Goal: Find specific fact

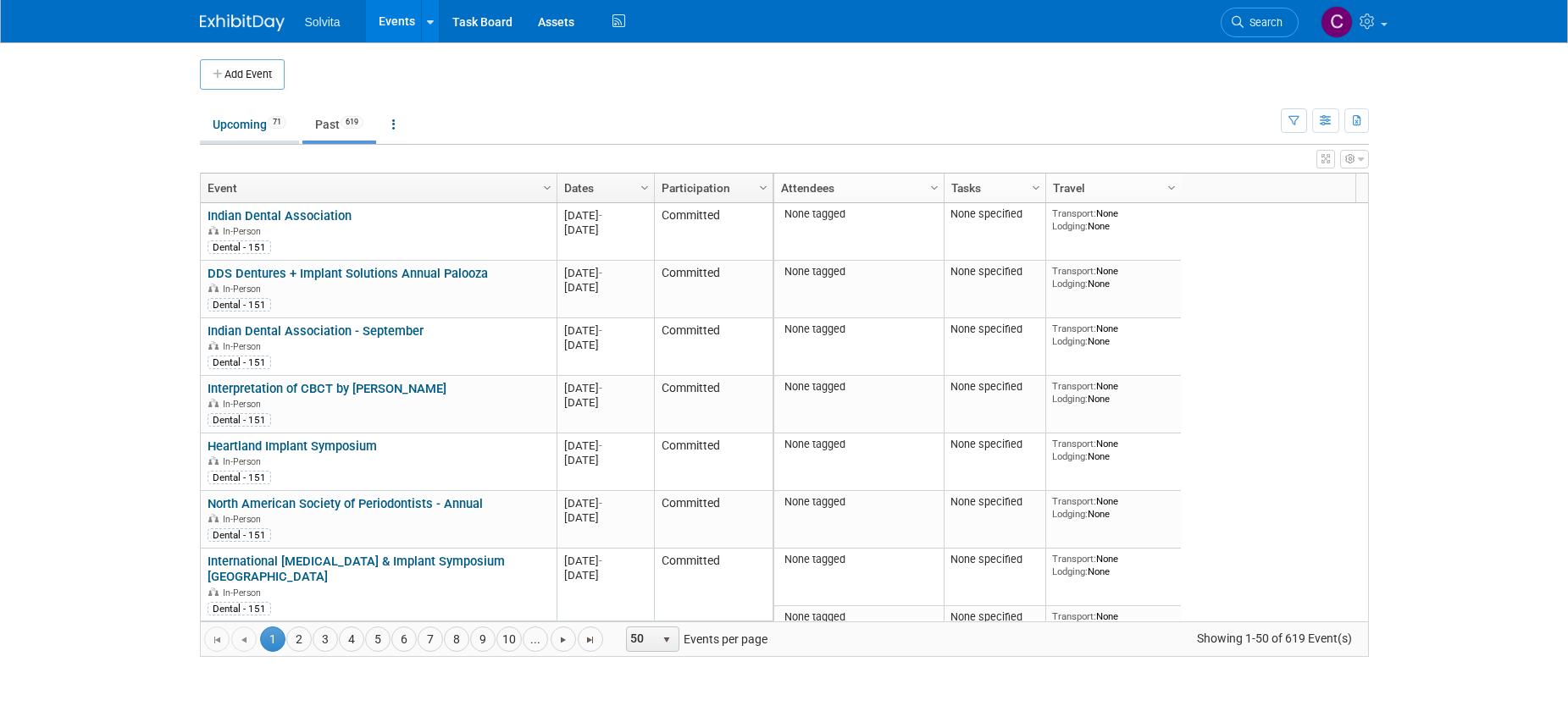
click at [244, 118] on link "Upcoming 71" at bounding box center [250, 124] width 99 height 32
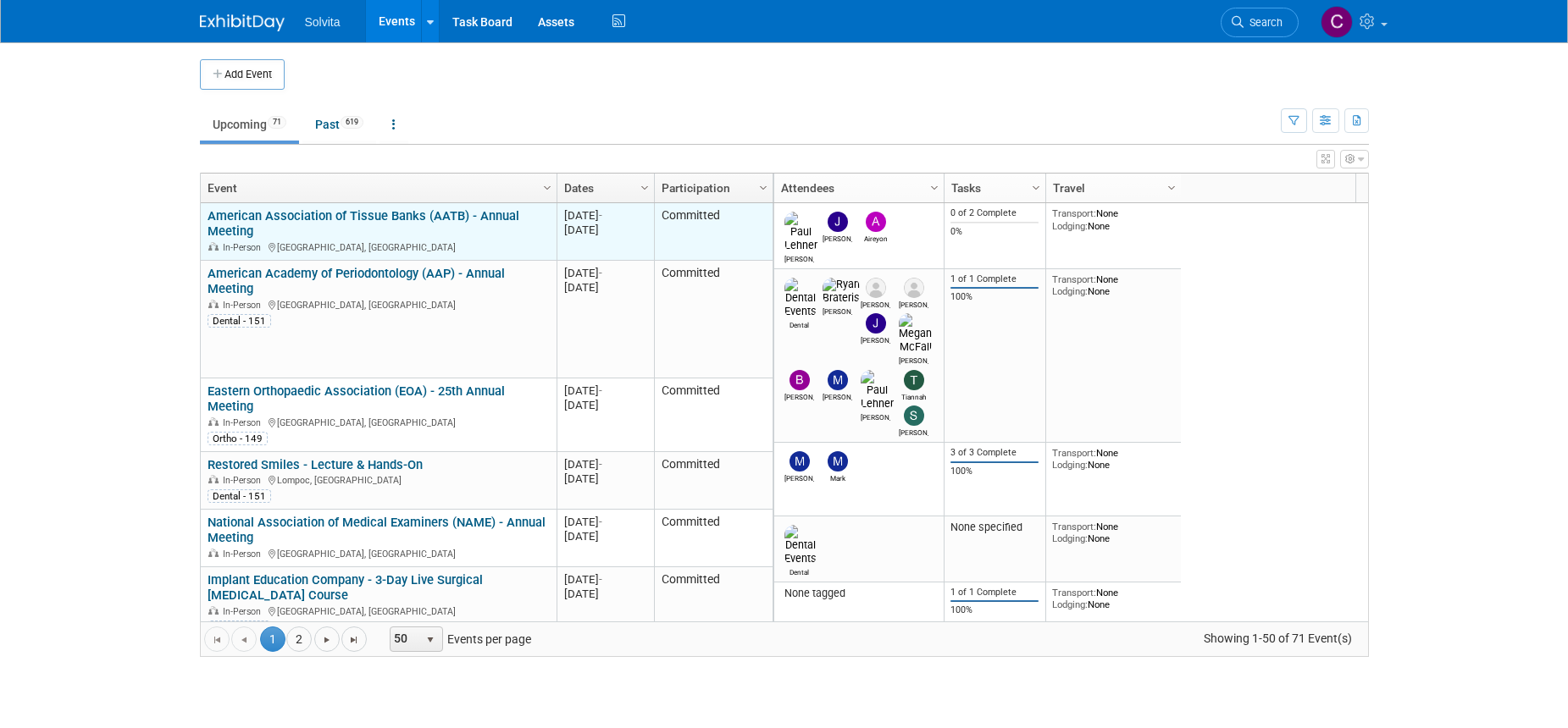
click at [356, 214] on link "American Association of Tissue Banks (AATB) - Annual Meeting" at bounding box center [362, 224] width 311 height 32
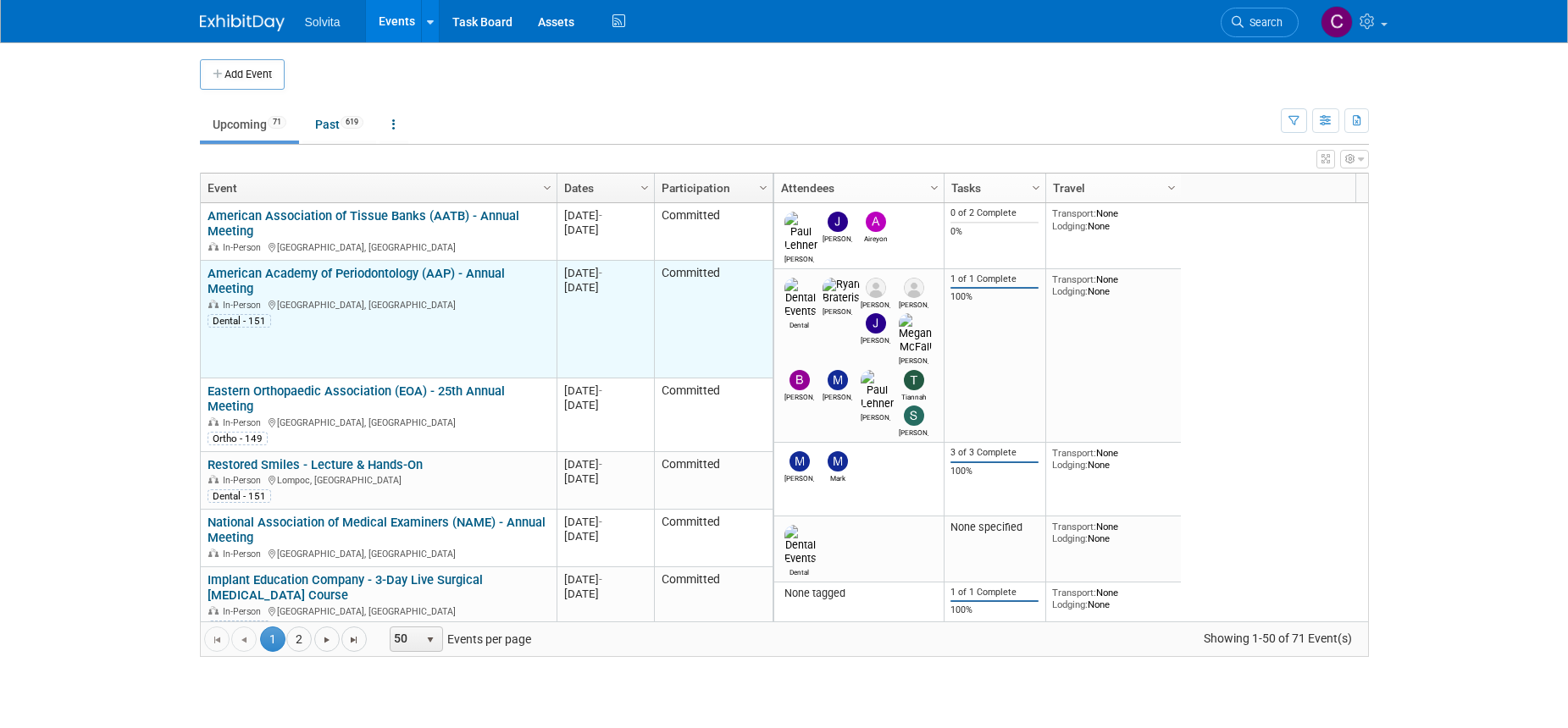
click at [395, 279] on link "American Academy of Periodontology (AAP) - Annual Meeting" at bounding box center [355, 282] width 297 height 32
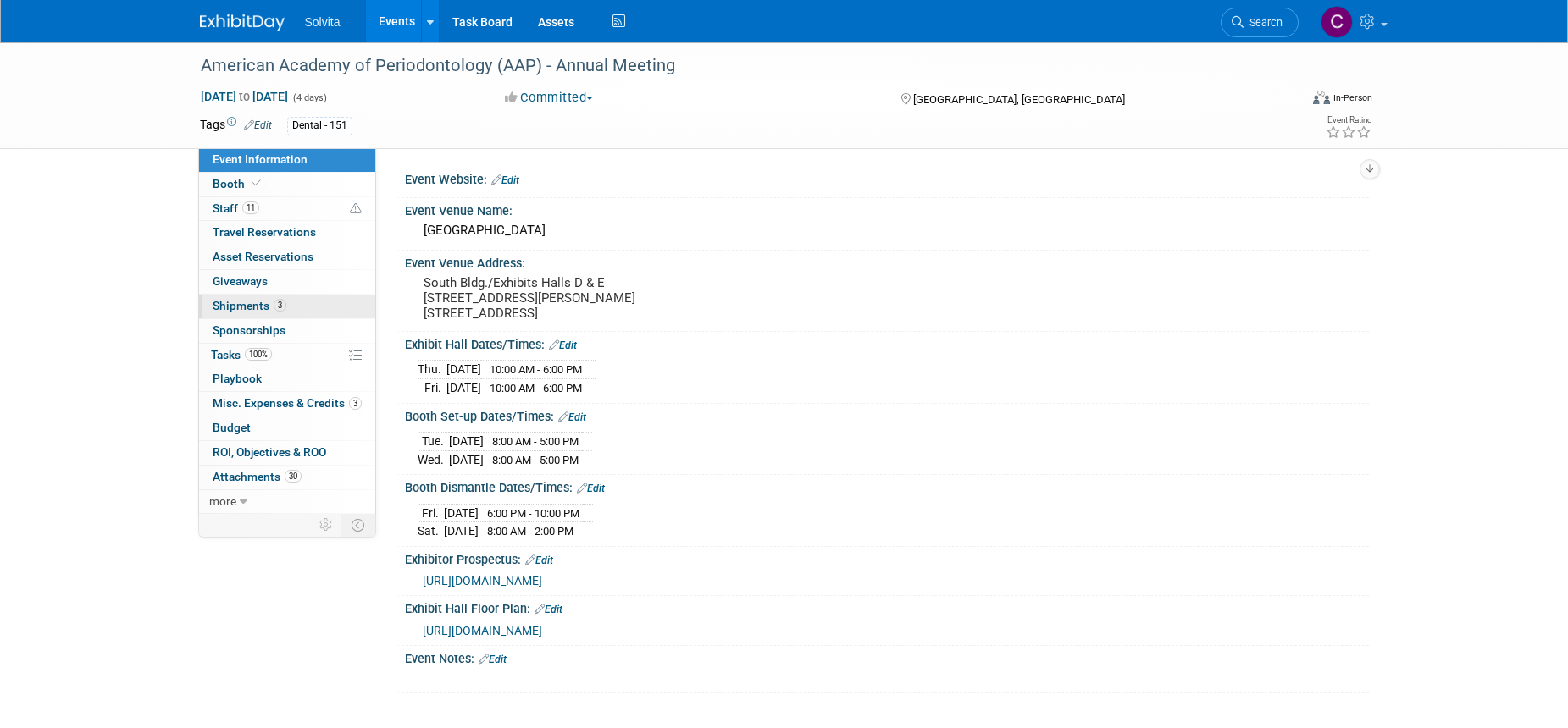
click at [249, 303] on span "Shipments 3" at bounding box center [250, 305] width 74 height 13
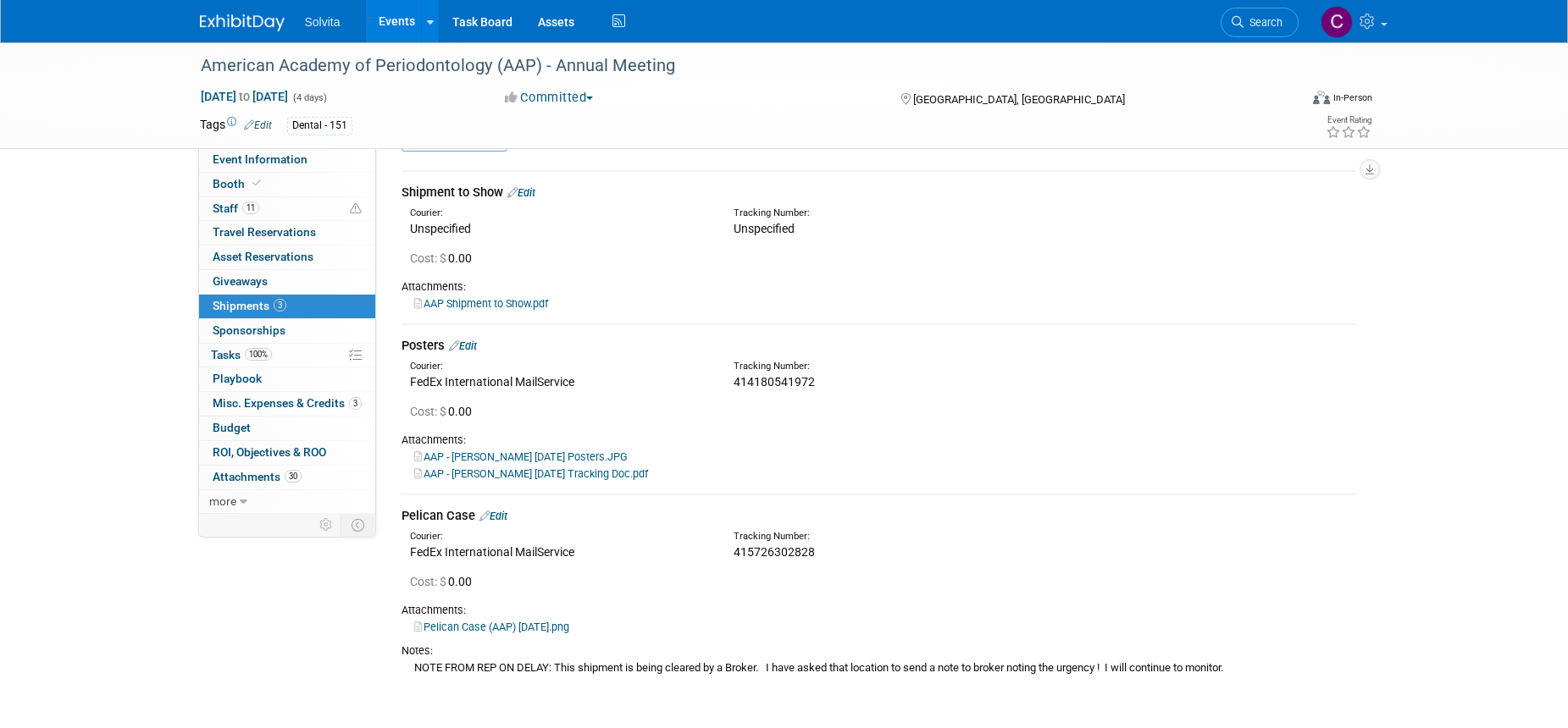
scroll to position [85, 0]
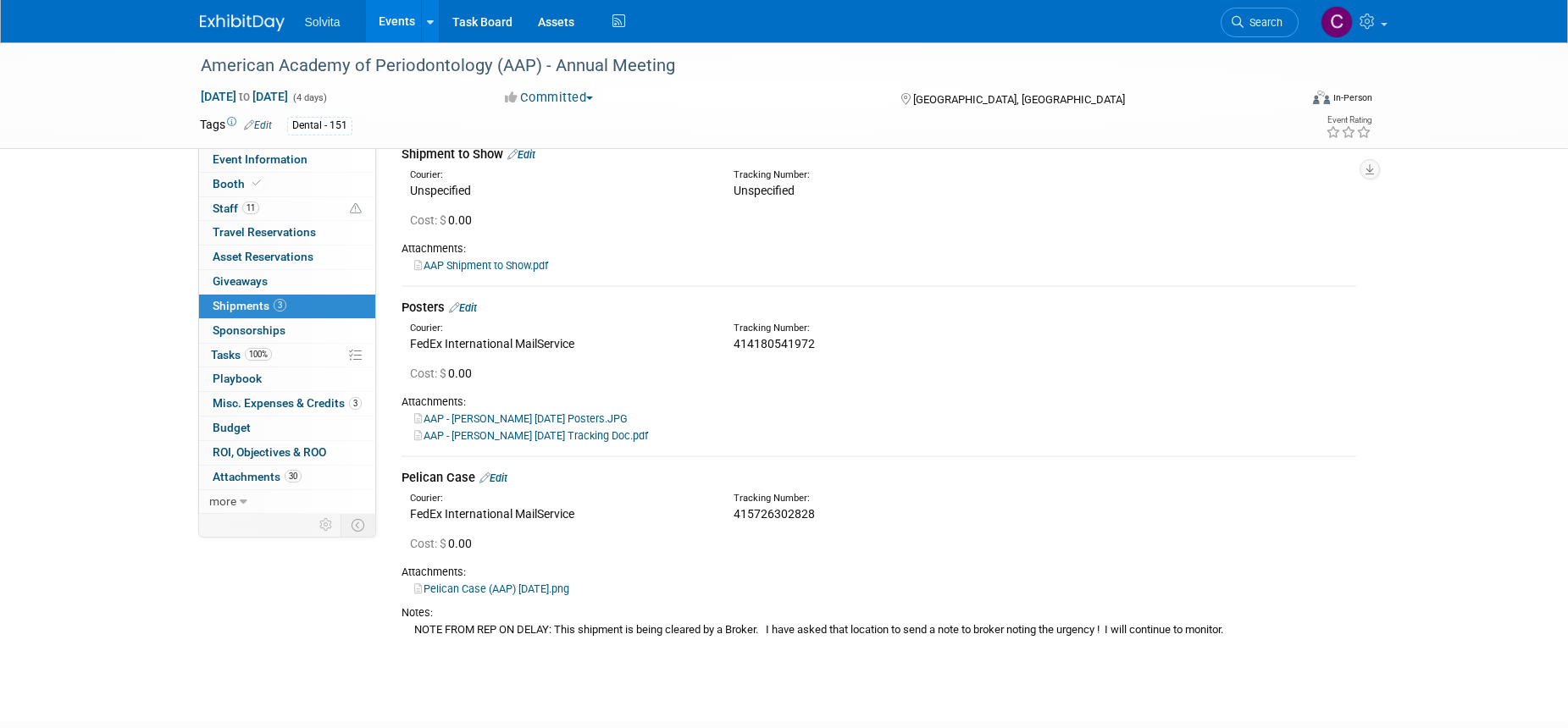
click at [793, 511] on span "415726302828" at bounding box center [774, 513] width 81 height 13
copy span "415726302828"
